Goal: Check status: Check status

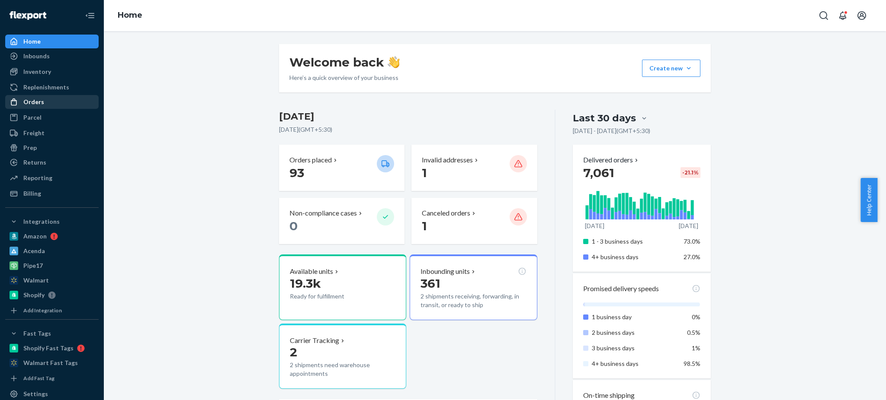
click at [56, 99] on div "Orders" at bounding box center [52, 102] width 92 height 12
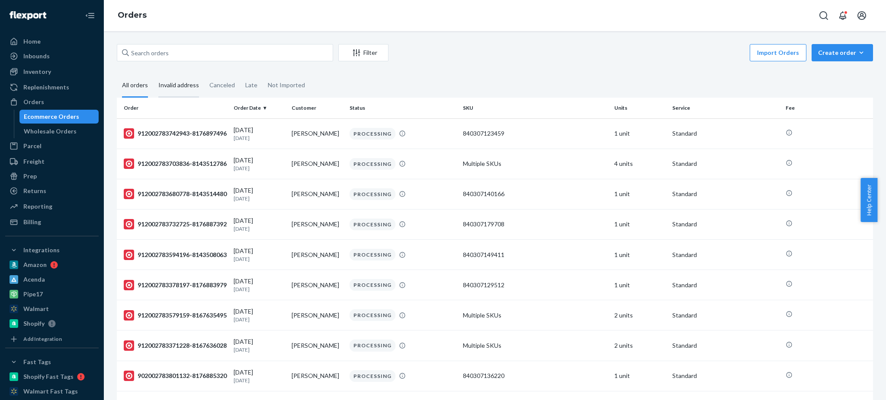
click at [179, 87] on div "Invalid address" at bounding box center [178, 86] width 41 height 24
click at [153, 74] on input "Invalid address" at bounding box center [153, 74] width 0 height 0
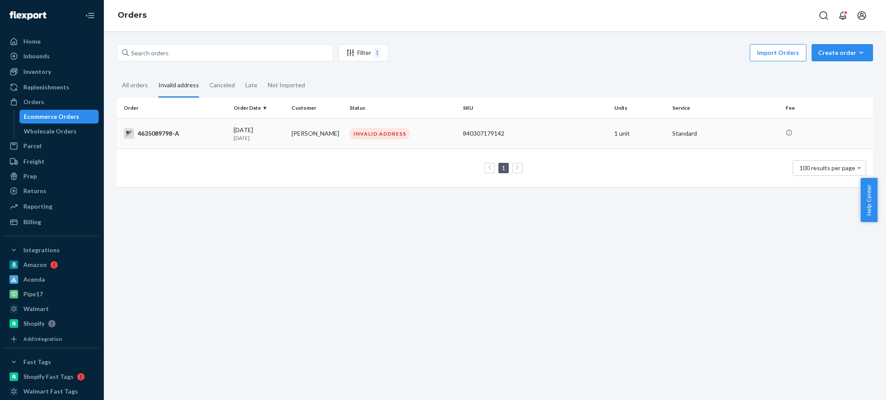
click at [519, 134] on div "840307179142" at bounding box center [535, 133] width 144 height 9
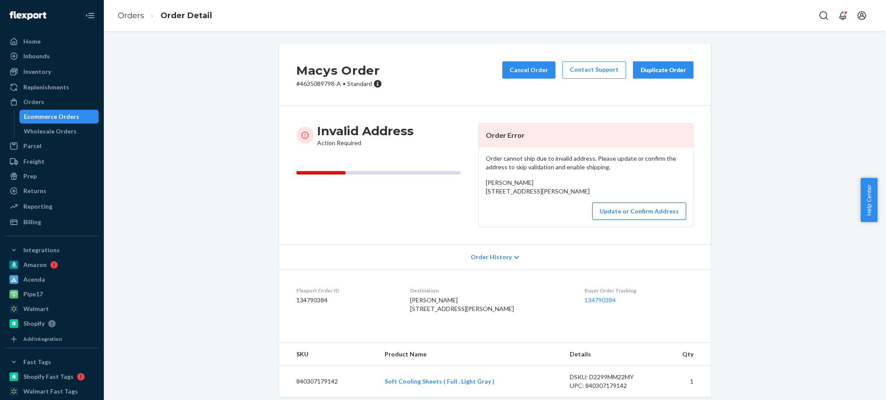
click at [659, 220] on button "Update or Confirm Address" at bounding box center [639, 211] width 94 height 17
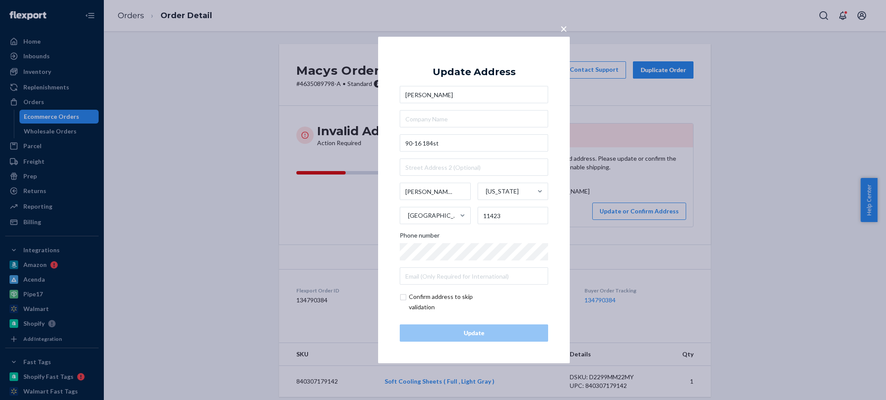
click at [429, 301] on input "checkbox" at bounding box center [450, 302] width 100 height 21
checkbox input "true"
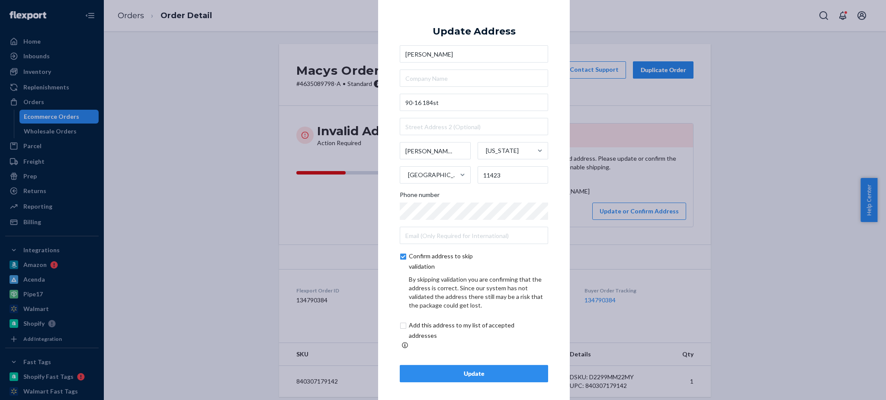
click at [471, 370] on div "Update" at bounding box center [474, 374] width 134 height 9
